Goal: Check status

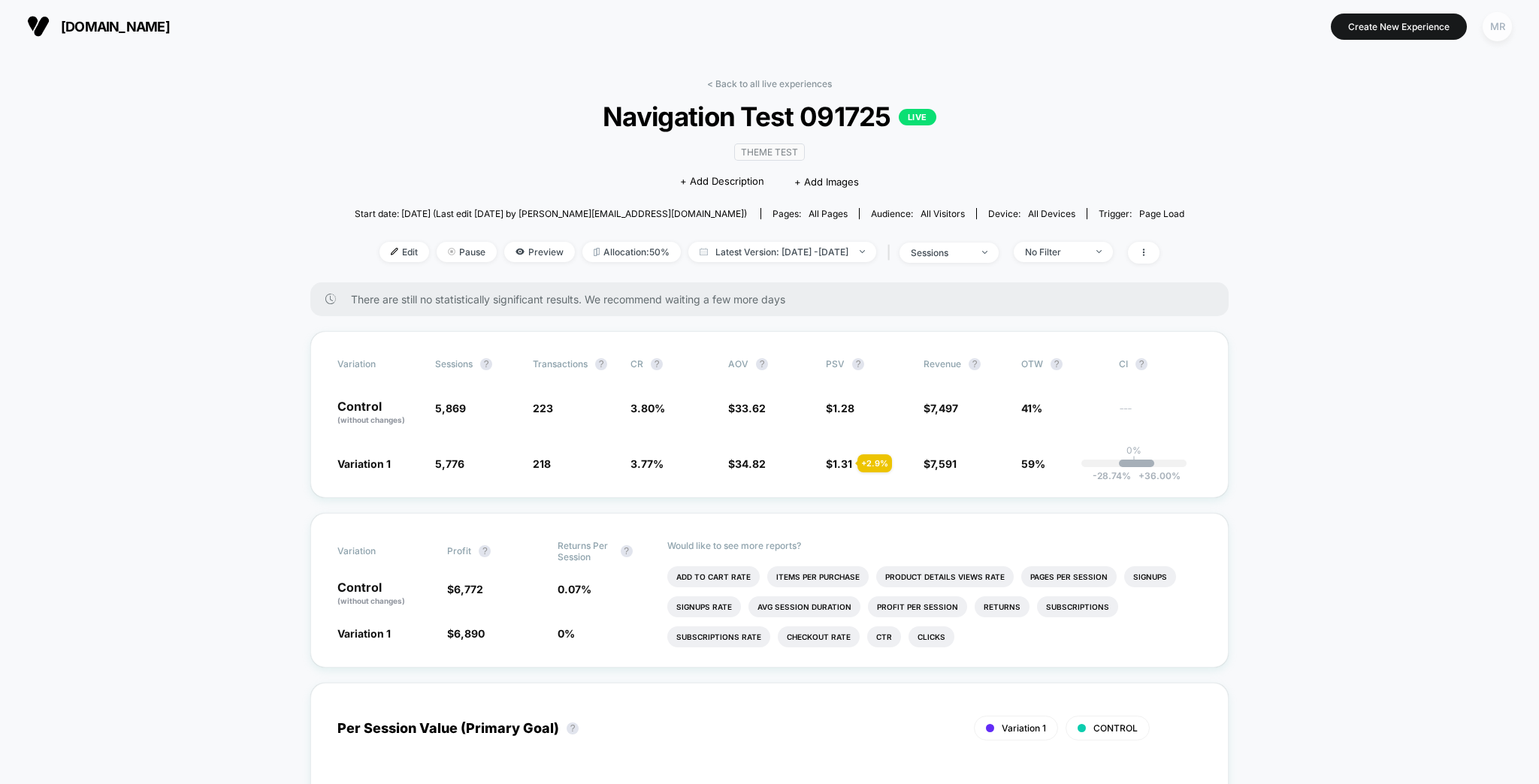
click at [1487, 30] on div "MR" at bounding box center [1497, 26] width 29 height 29
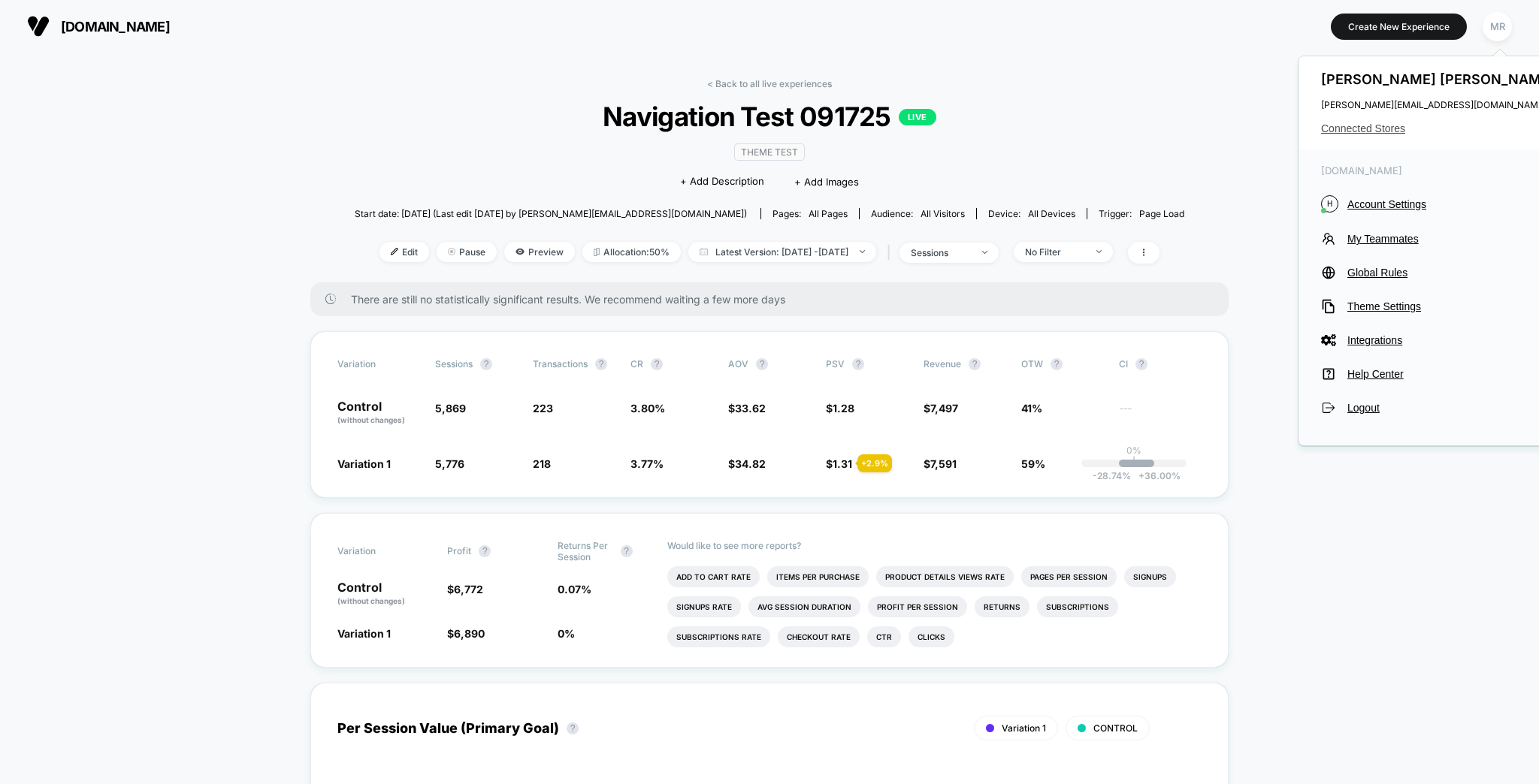
click at [1399, 122] on span "Connected Stores" at bounding box center [1440, 128] width 238 height 12
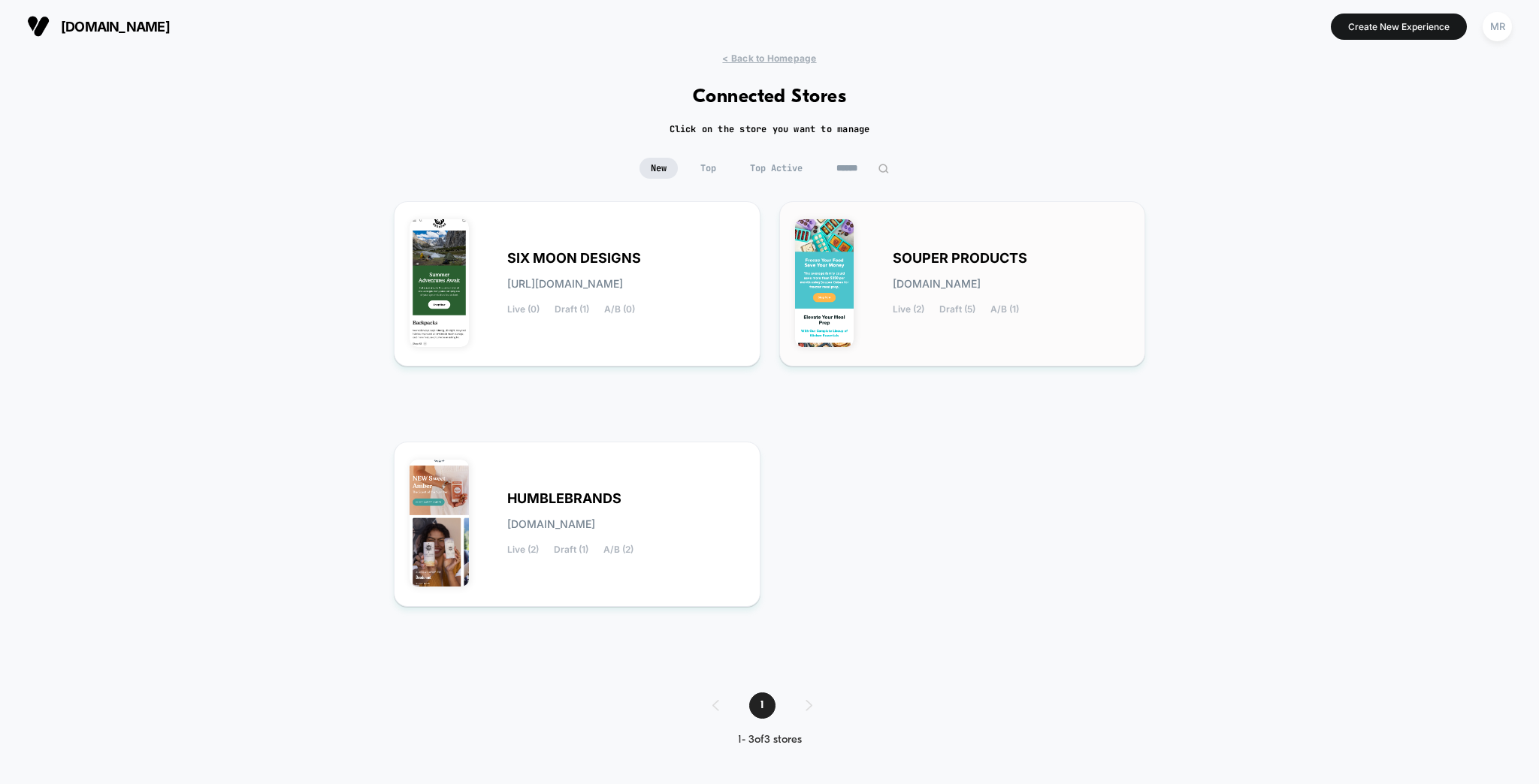
click at [940, 260] on div "SOUPER PRODUCTS [DOMAIN_NAME] Live (2) Draft (5) A/B (1)" at bounding box center [1012, 284] width 238 height 62
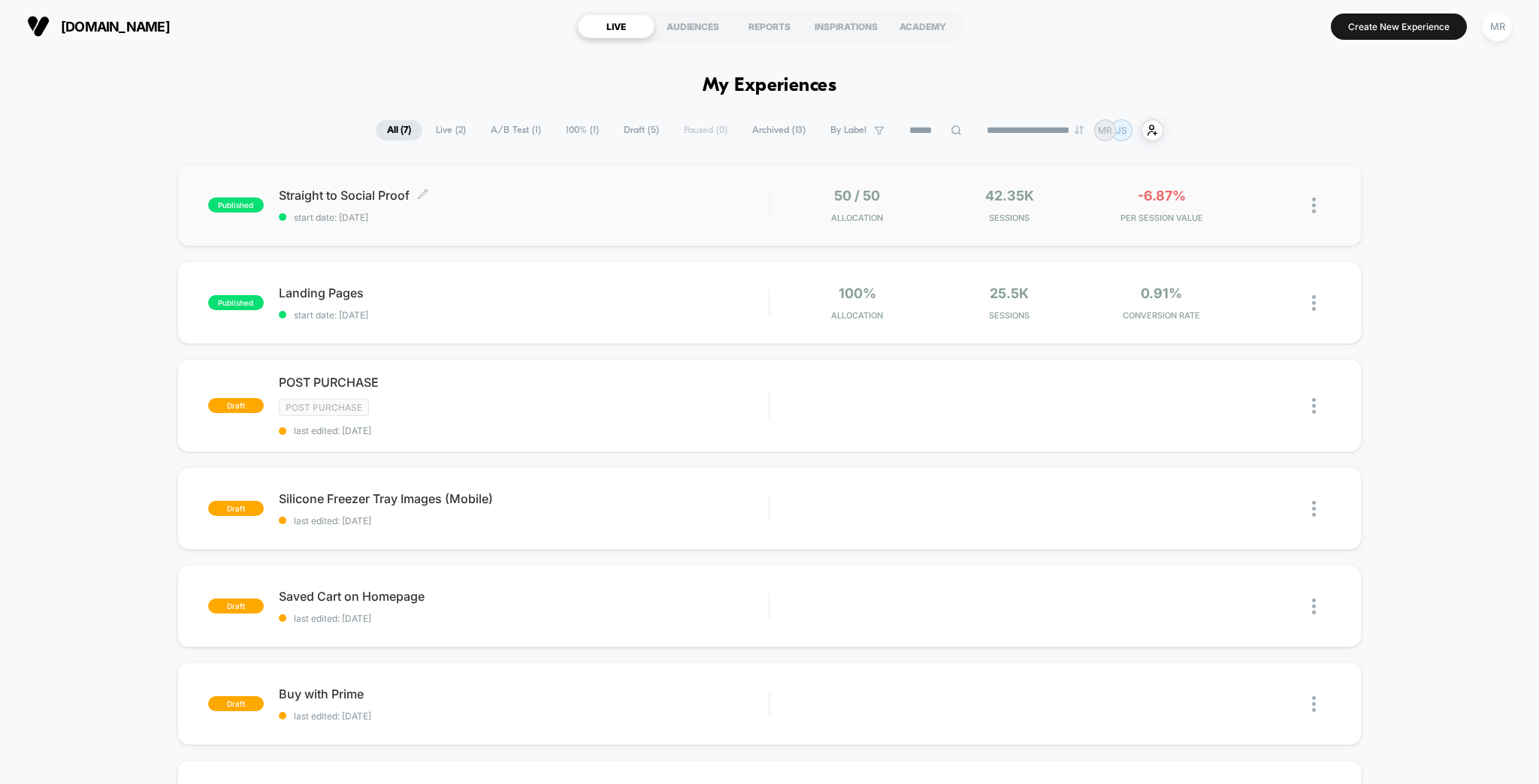
click at [530, 212] on span "start date: [DATE]" at bounding box center [524, 217] width 490 height 11
